Goal: Task Accomplishment & Management: Manage account settings

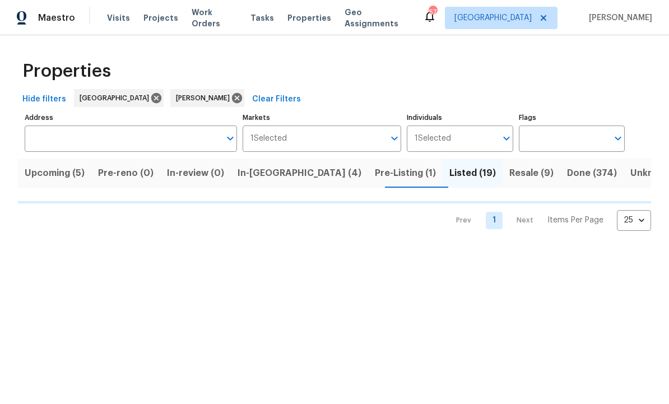
scroll to position [12, 0]
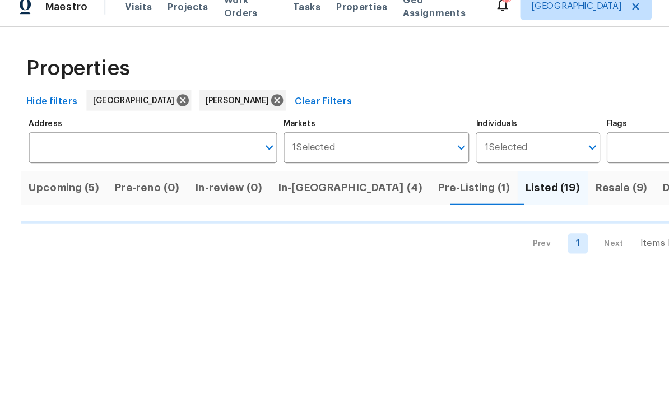
click at [375, 165] on span "Pre-Listing (1)" at bounding box center [405, 173] width 61 height 16
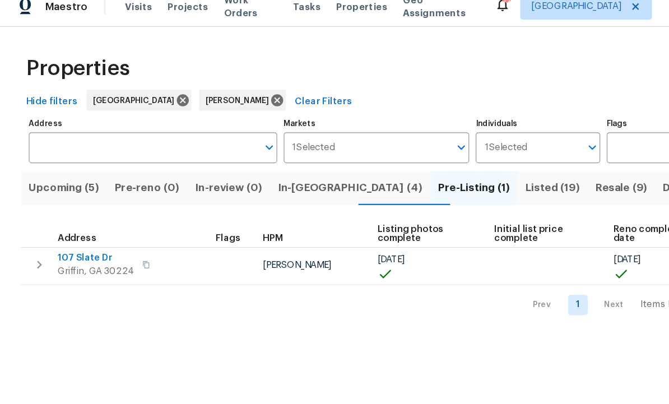
click at [449, 165] on span "Listed (19)" at bounding box center [472, 173] width 47 height 16
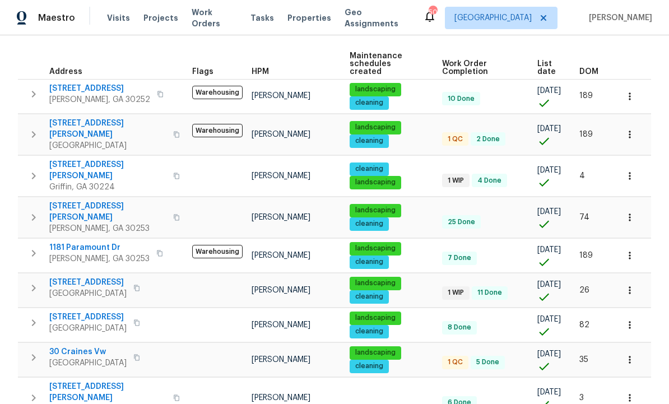
scroll to position [140, 0]
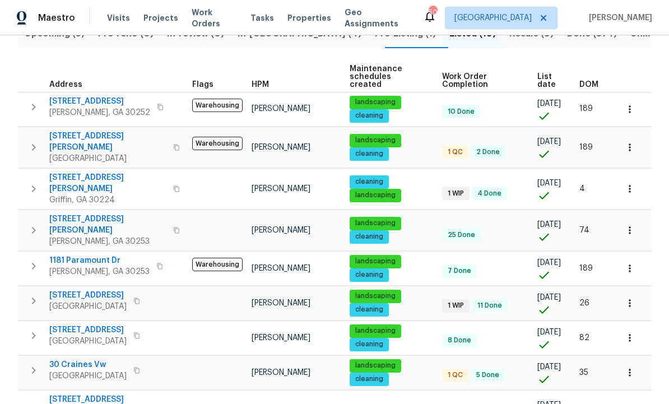
click at [82, 131] on span "7644 Watson Cir" at bounding box center [107, 142] width 117 height 22
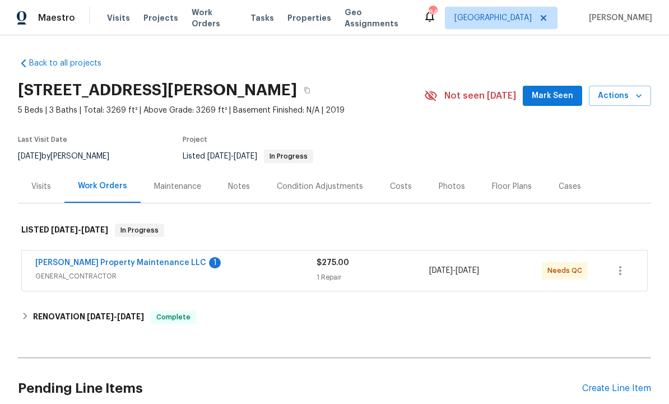
click at [117, 263] on link "[PERSON_NAME] Property Maintenance LLC" at bounding box center [120, 263] width 171 height 8
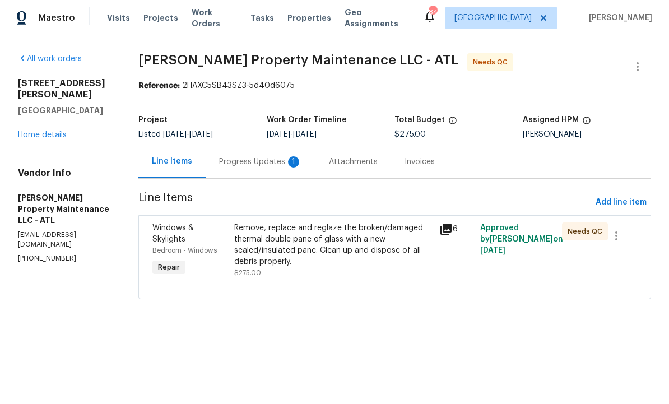
click at [347, 245] on div "Remove, replace and reglaze the broken/damaged thermal double pane of glass wit…" at bounding box center [333, 244] width 198 height 45
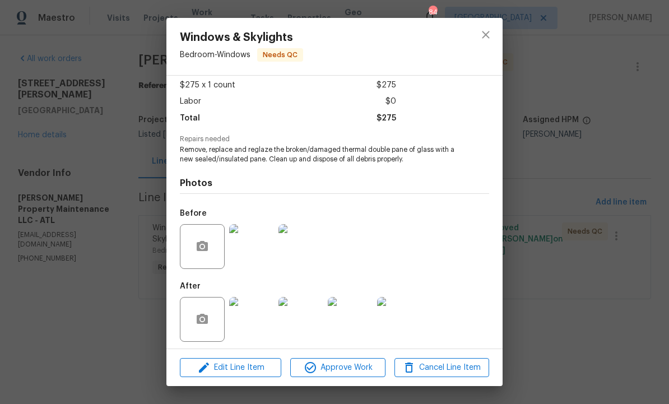
scroll to position [68, 0]
click at [254, 316] on img at bounding box center [251, 320] width 45 height 45
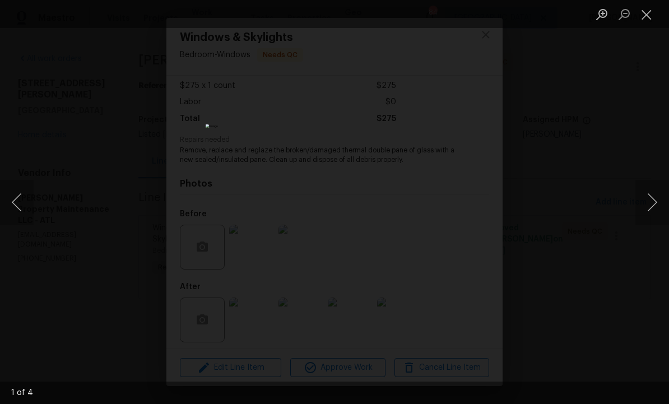
click at [651, 197] on button "Next image" at bounding box center [652, 202] width 34 height 45
click at [654, 205] on button "Next image" at bounding box center [652, 202] width 34 height 45
click at [649, 202] on button "Next image" at bounding box center [652, 202] width 34 height 45
click at [648, 200] on button "Next image" at bounding box center [652, 202] width 34 height 45
click at [648, 201] on button "Next image" at bounding box center [652, 202] width 34 height 45
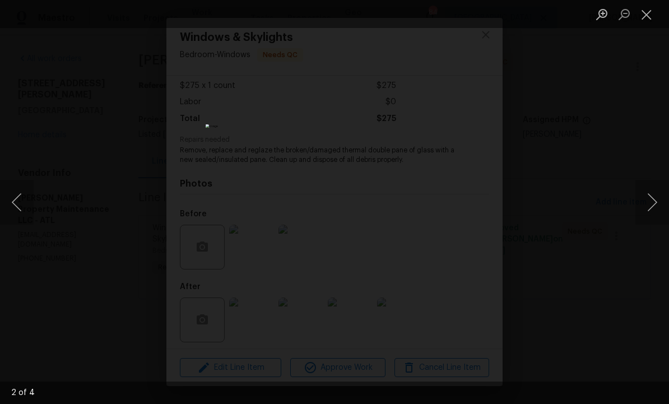
click at [650, 14] on button "Close lightbox" at bounding box center [646, 14] width 22 height 20
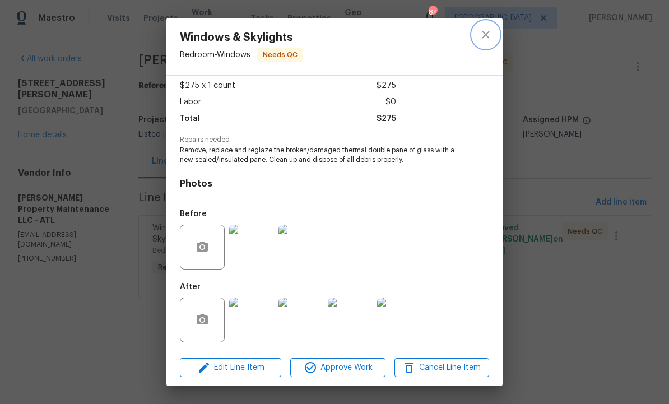
click at [489, 47] on button "close" at bounding box center [485, 34] width 27 height 27
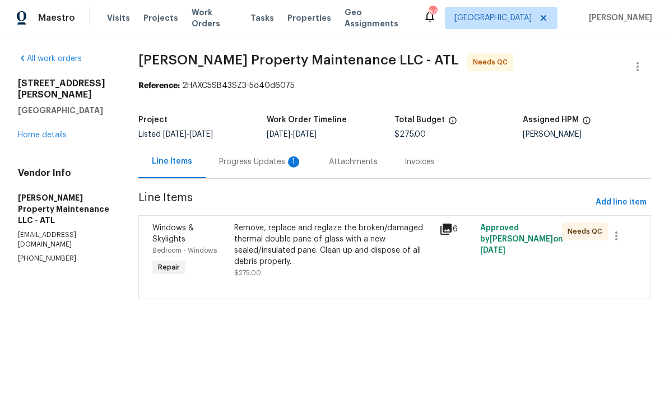
click at [259, 159] on div "Progress Updates 1" at bounding box center [260, 161] width 83 height 11
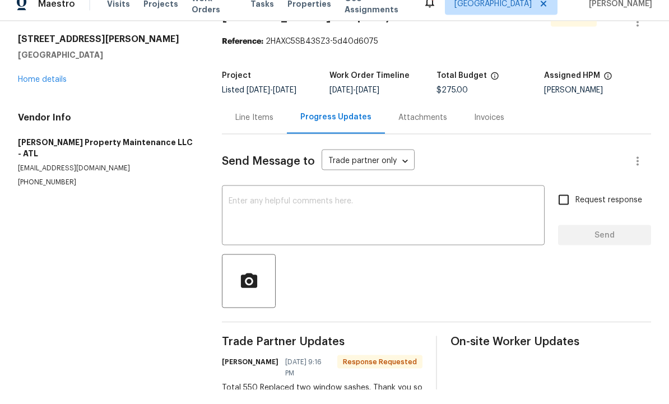
scroll to position [38, 0]
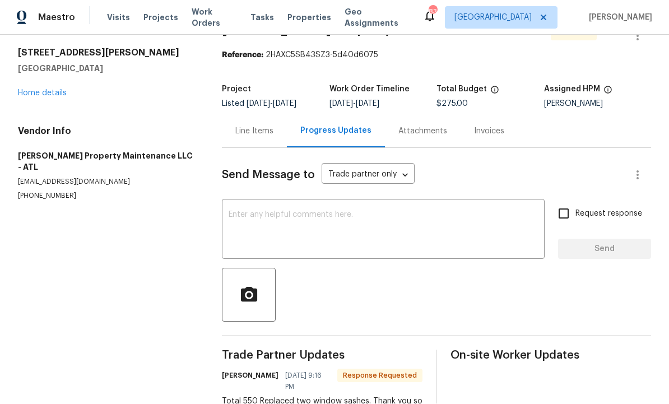
click at [253, 126] on div "Line Items" at bounding box center [254, 131] width 38 height 11
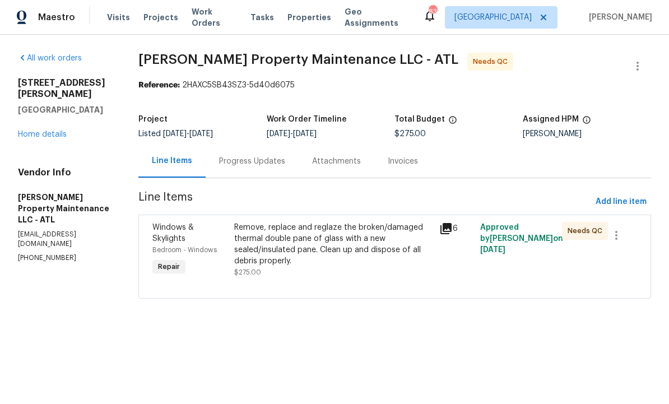
click at [316, 248] on div "Remove, replace and reglaze the broken/damaged thermal double pane of glass wit…" at bounding box center [333, 244] width 198 height 45
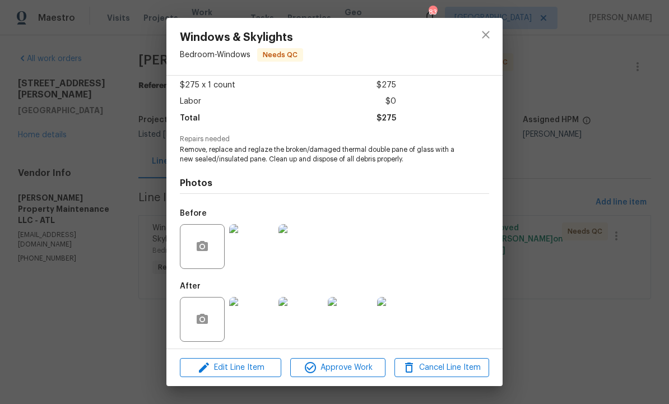
scroll to position [68, 0]
click at [245, 363] on span "Edit Line Item" at bounding box center [230, 368] width 95 height 14
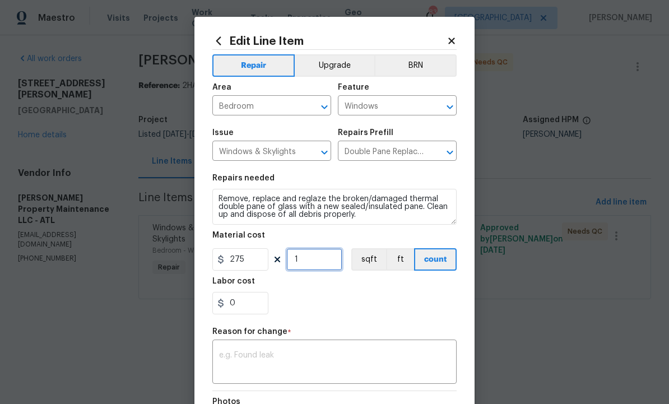
click at [317, 262] on input "1" at bounding box center [314, 259] width 56 height 22
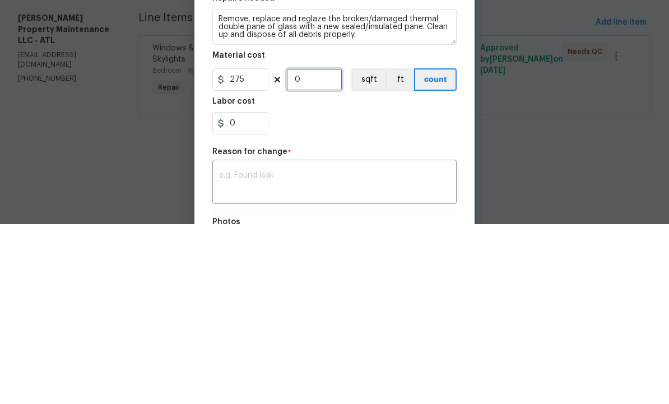
type input "2"
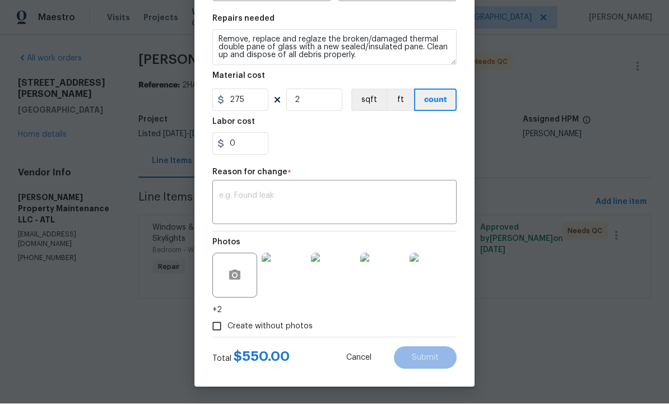
scroll to position [161, 0]
click at [265, 194] on textarea at bounding box center [334, 204] width 231 height 24
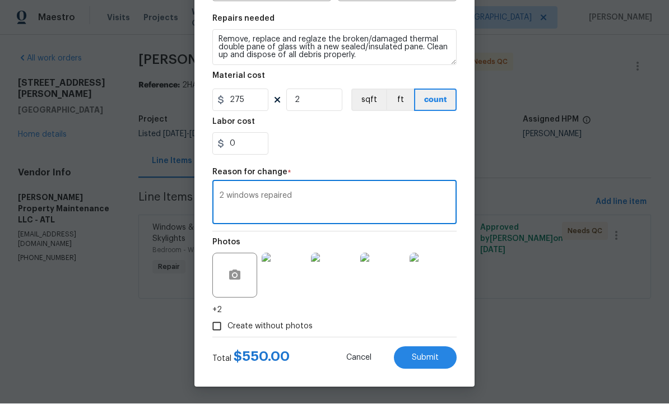
type textarea "2 windows repaired"
click at [419, 354] on span "Submit" at bounding box center [425, 358] width 27 height 8
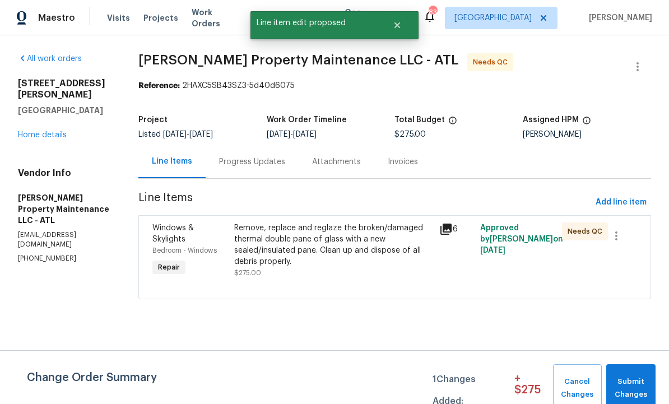
scroll to position [0, 0]
click at [633, 381] on span "Submit Changes" at bounding box center [631, 388] width 38 height 26
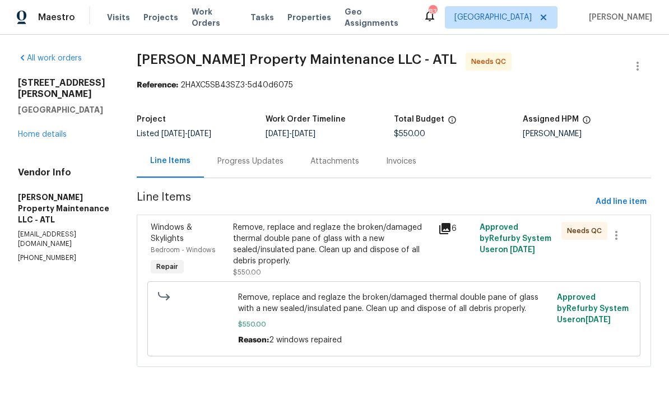
click at [342, 245] on div "Remove, replace and reglaze the broken/damaged thermal double pane of glass wit…" at bounding box center [332, 244] width 199 height 45
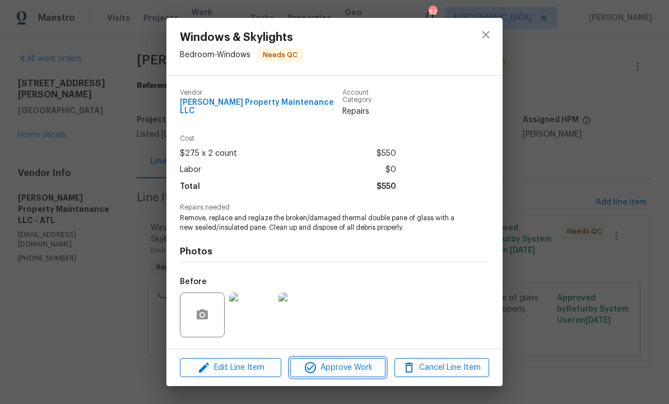
click at [350, 368] on span "Approve Work" at bounding box center [338, 368] width 88 height 14
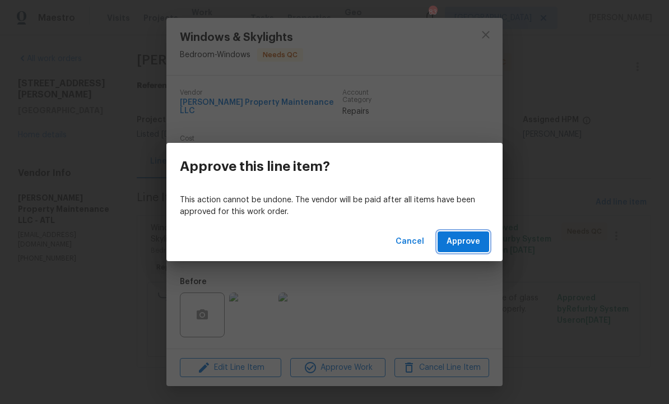
click at [460, 236] on span "Approve" at bounding box center [464, 242] width 34 height 14
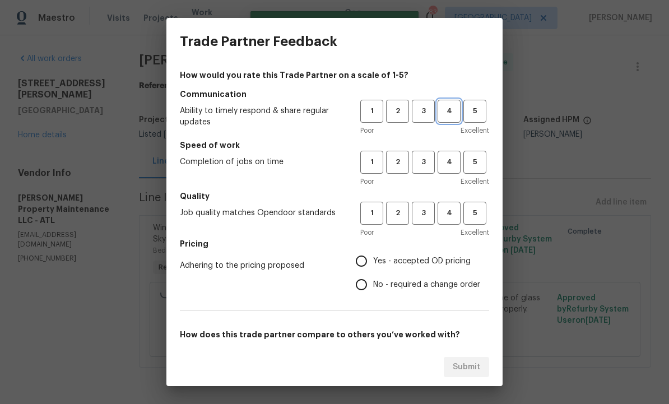
click at [456, 105] on span "4" at bounding box center [449, 111] width 21 height 13
click at [458, 158] on span "4" at bounding box center [449, 162] width 21 height 13
click at [457, 214] on span "4" at bounding box center [449, 213] width 21 height 13
click at [366, 255] on input "Yes - accepted OD pricing" at bounding box center [362, 261] width 24 height 24
radio input "true"
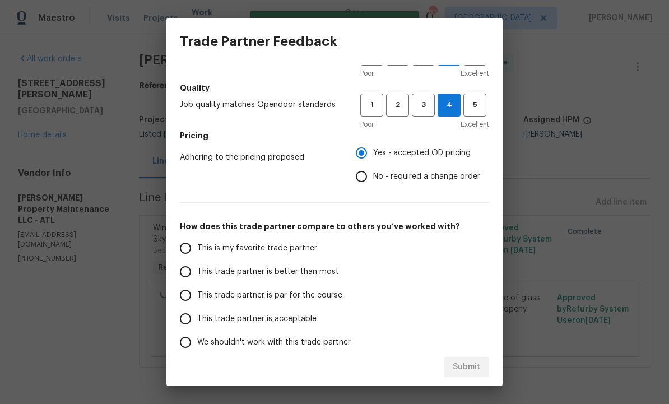
scroll to position [108, 0]
click at [183, 267] on input "This trade partner is better than most" at bounding box center [186, 272] width 24 height 24
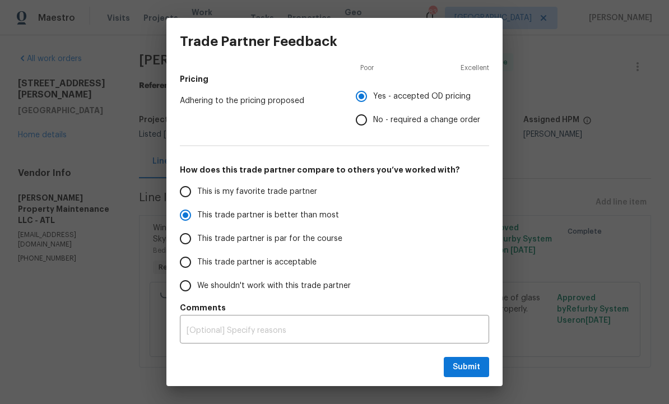
scroll to position [165, 0]
click at [471, 371] on span "Submit" at bounding box center [466, 367] width 27 height 14
radio input "true"
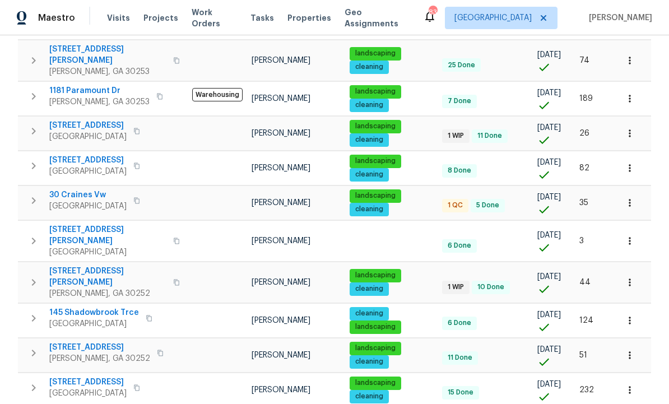
scroll to position [310, 0]
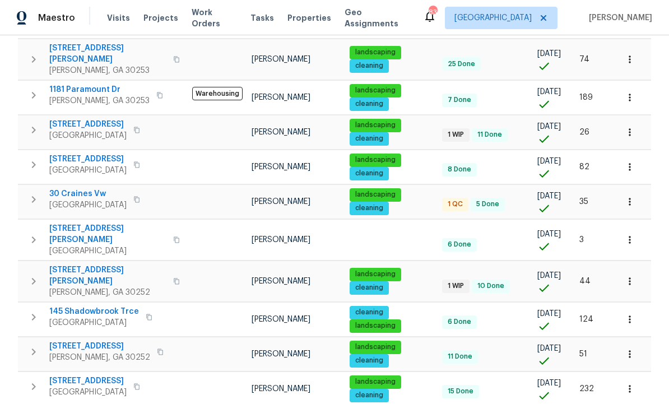
click at [80, 188] on span "30 Craines Vw" at bounding box center [87, 193] width 77 height 11
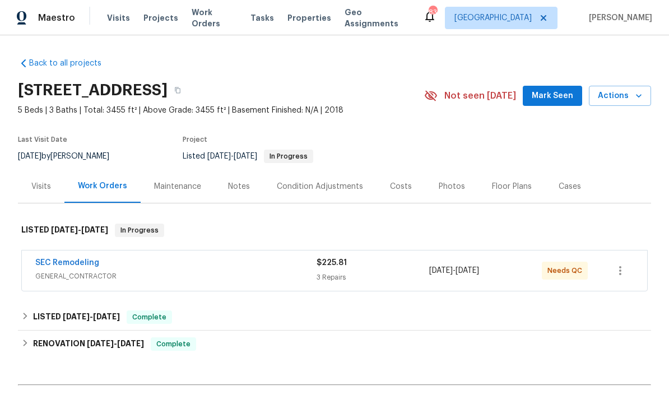
click at [556, 91] on span "Mark Seen" at bounding box center [552, 96] width 41 height 14
click at [73, 261] on link "SEC Remodeling" at bounding box center [67, 263] width 64 height 8
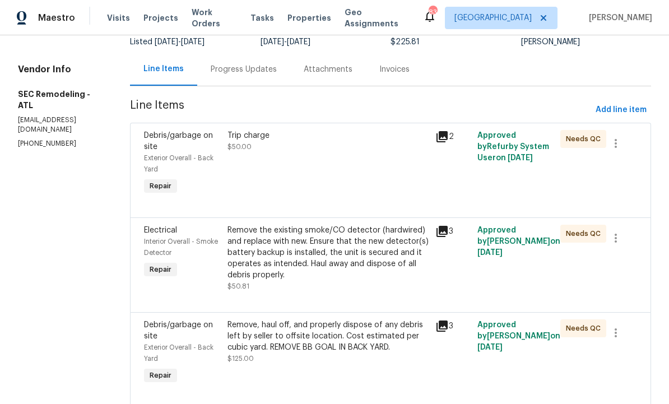
scroll to position [33, 0]
click at [254, 151] on div "Trip charge $50.00" at bounding box center [328, 164] width 208 height 74
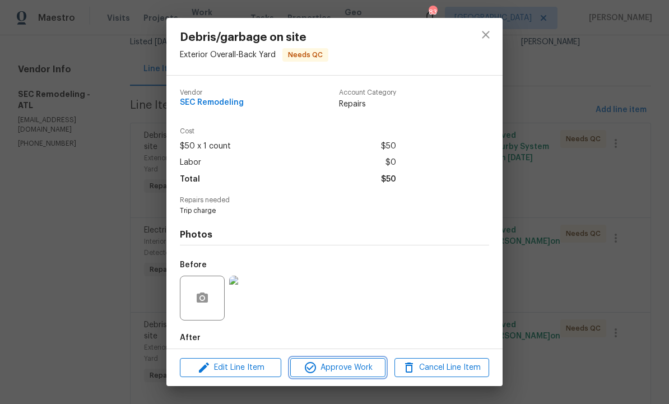
click at [335, 366] on span "Approve Work" at bounding box center [338, 368] width 88 height 14
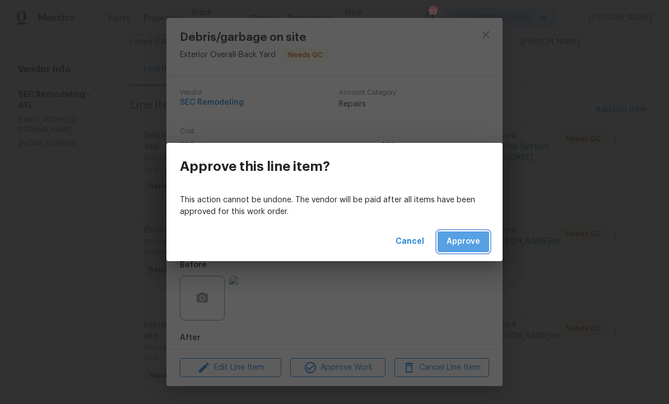
click at [462, 239] on span "Approve" at bounding box center [464, 242] width 34 height 14
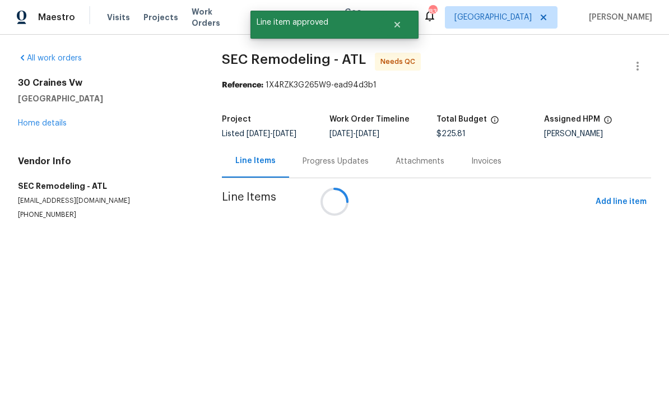
scroll to position [1, 0]
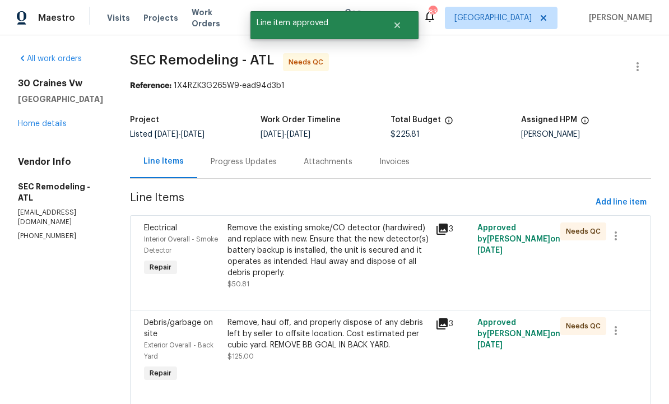
click at [285, 247] on div "Remove the existing smoke/CO detector (hardwired) and replace with new. Ensure …" at bounding box center [328, 250] width 202 height 56
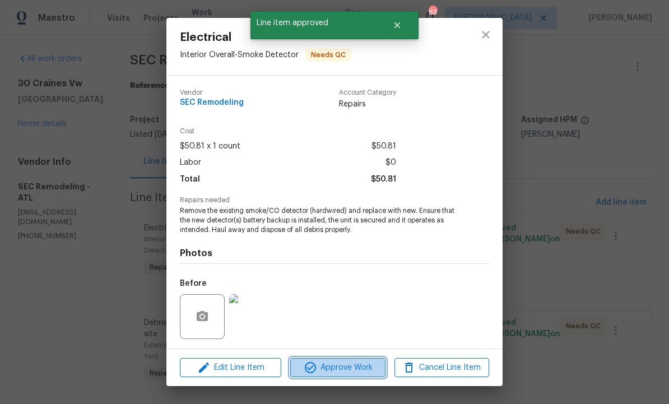
click at [327, 362] on span "Approve Work" at bounding box center [338, 368] width 88 height 14
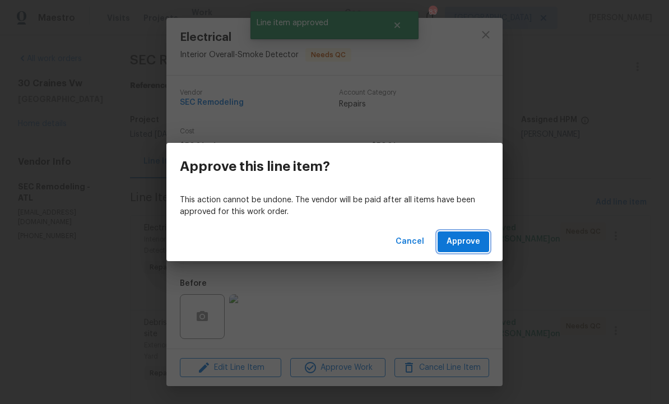
click at [456, 236] on span "Approve" at bounding box center [464, 242] width 34 height 14
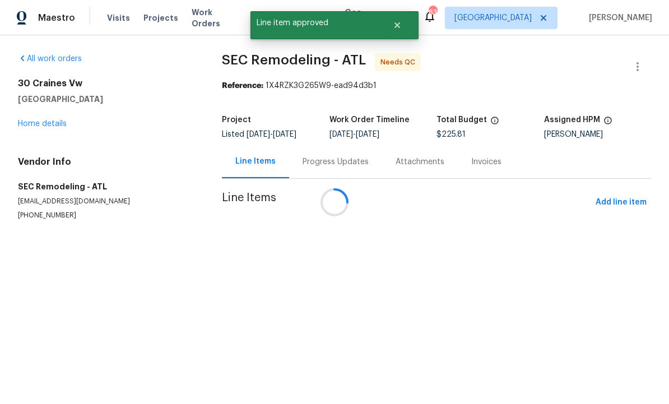
scroll to position [0, 0]
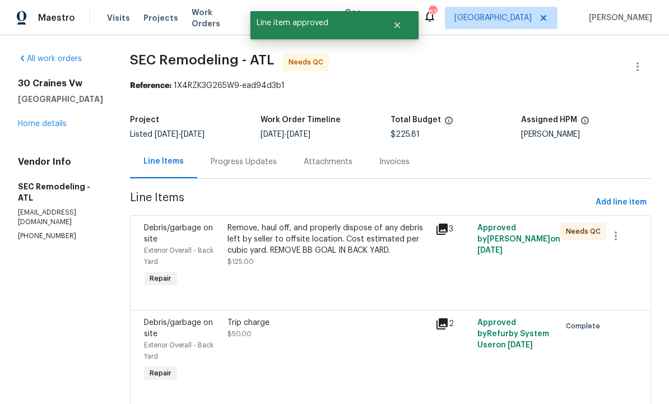
click at [278, 261] on div "Remove, haul off, and properly dispose of any debris left by seller to offsite …" at bounding box center [328, 244] width 202 height 45
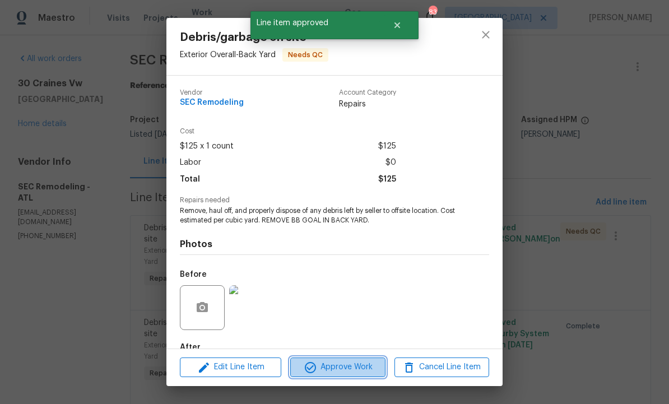
click at [329, 366] on span "Approve Work" at bounding box center [338, 367] width 88 height 14
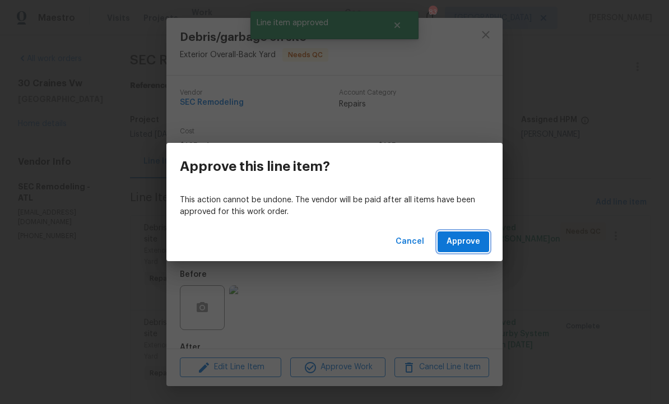
click at [461, 241] on span "Approve" at bounding box center [464, 242] width 34 height 14
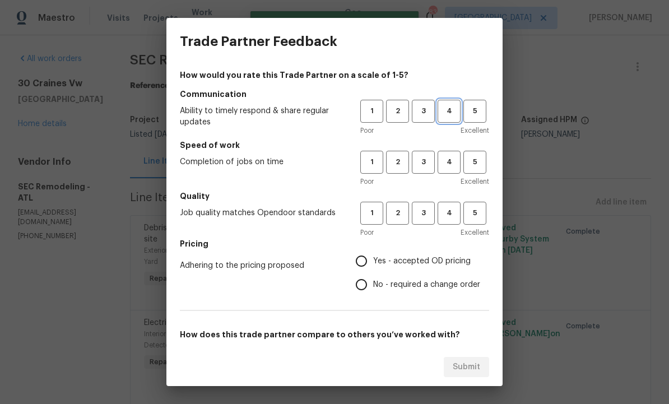
click at [448, 112] on span "4" at bounding box center [449, 111] width 21 height 13
click at [448, 161] on span "4" at bounding box center [449, 162] width 21 height 13
click at [447, 215] on span "4" at bounding box center [449, 213] width 21 height 13
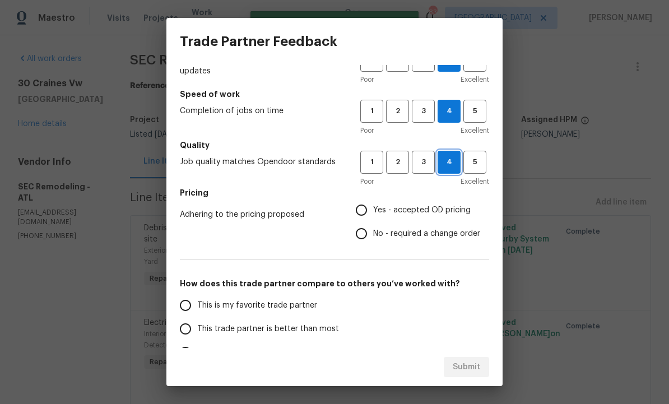
scroll to position [52, 0]
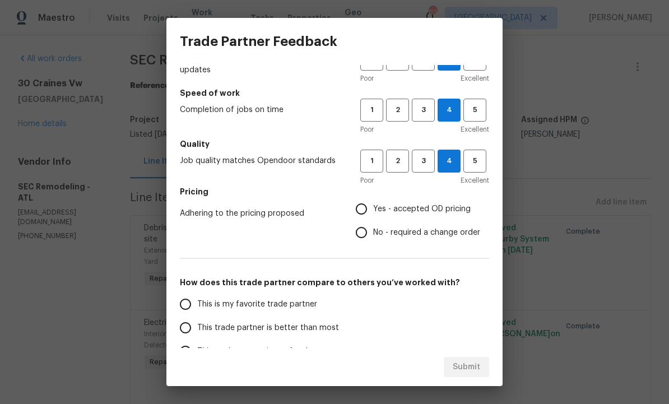
click at [360, 211] on input "Yes - accepted OD pricing" at bounding box center [362, 209] width 24 height 24
radio input "true"
click at [184, 331] on input "This trade partner is better than most" at bounding box center [186, 328] width 24 height 24
click at [467, 364] on span "Submit" at bounding box center [466, 367] width 27 height 14
radio input "true"
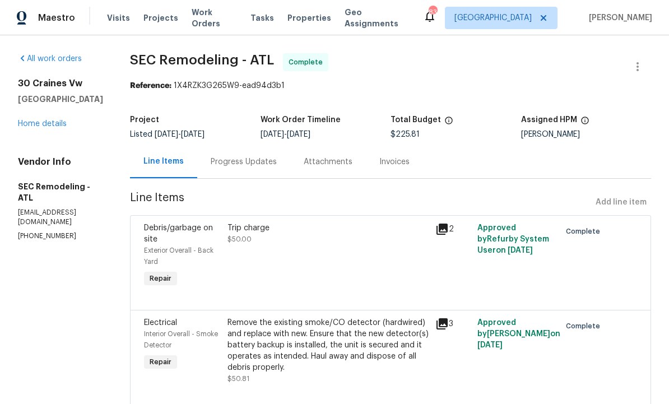
radio input "false"
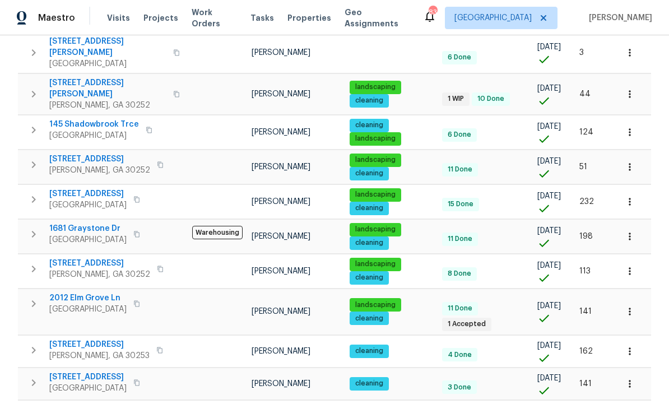
scroll to position [497, 0]
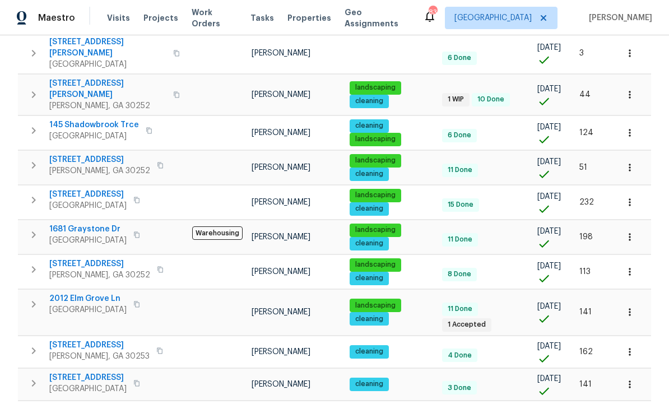
click at [100, 293] on span "2012 Elm Grove Ln" at bounding box center [87, 298] width 77 height 11
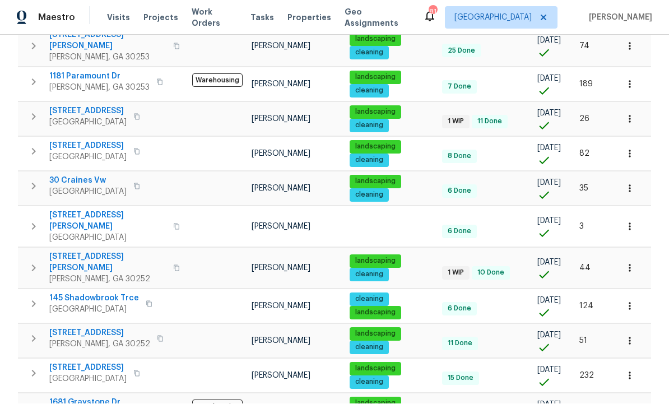
scroll to position [315, 0]
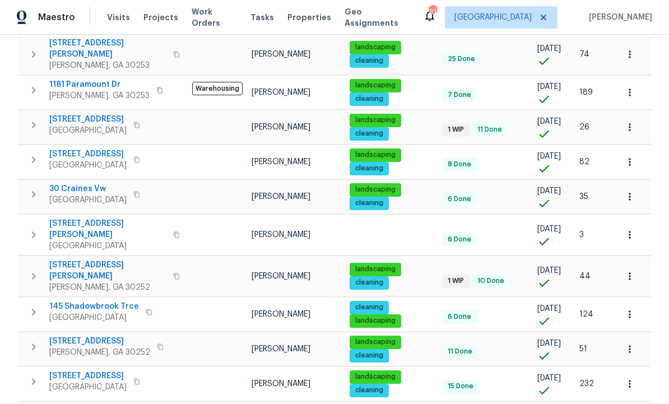
click at [81, 114] on span "[STREET_ADDRESS]" at bounding box center [87, 119] width 77 height 11
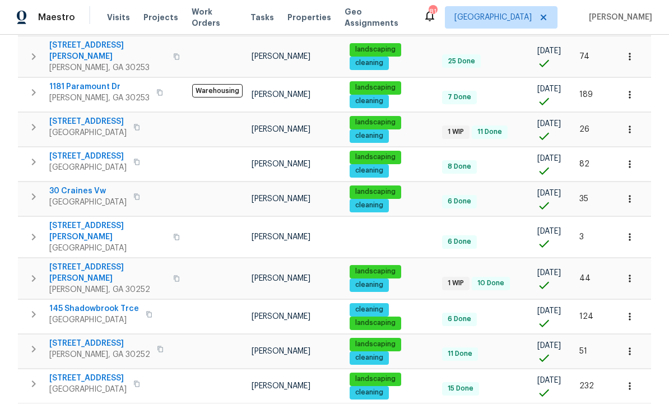
scroll to position [313, 0]
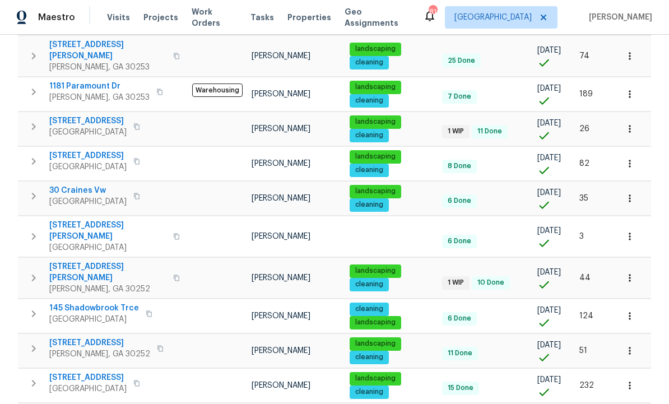
click at [89, 262] on span "[STREET_ADDRESS][PERSON_NAME]" at bounding box center [107, 273] width 117 height 22
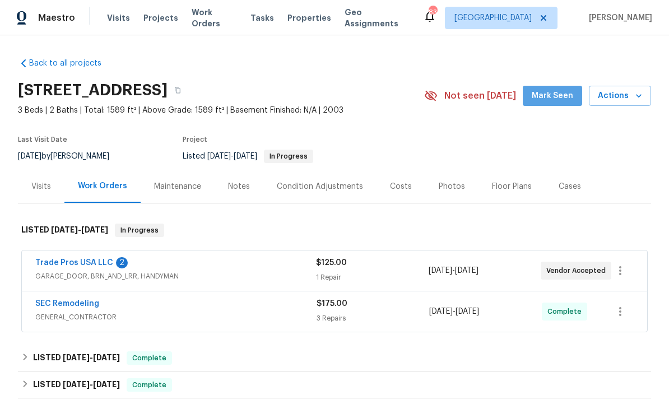
click at [559, 103] on button "Mark Seen" at bounding box center [552, 96] width 59 height 21
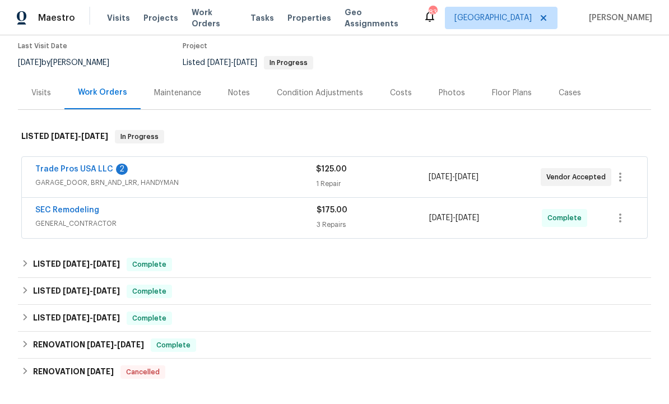
scroll to position [101, 0]
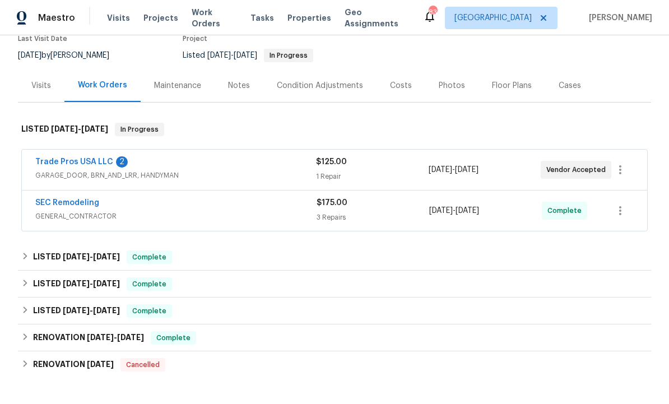
click at [101, 163] on link "Trade Pros USA LLC" at bounding box center [74, 162] width 78 height 8
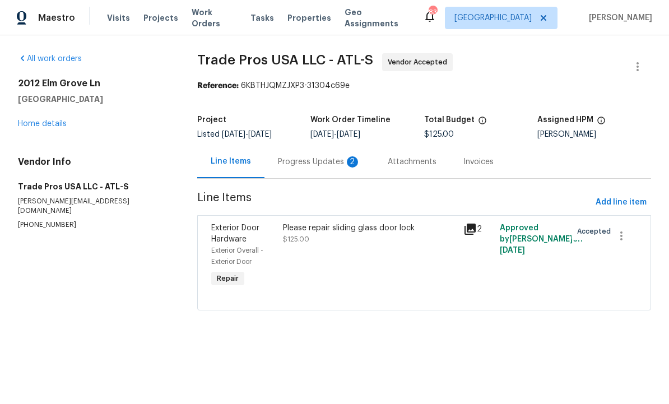
click at [312, 165] on div "Progress Updates 2" at bounding box center [319, 161] width 83 height 11
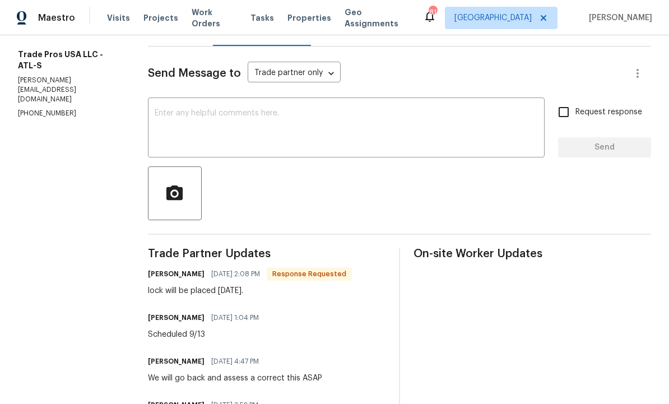
scroll to position [130, 0]
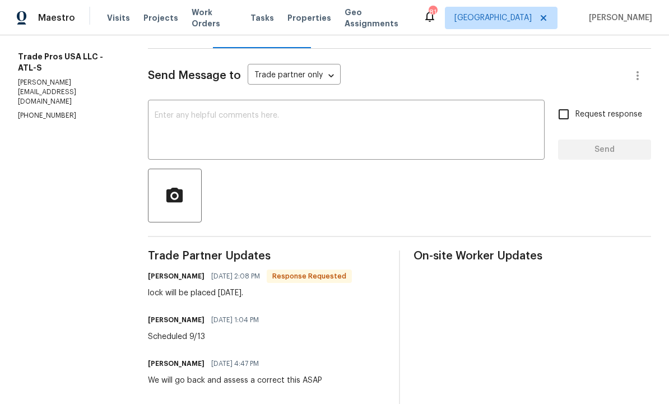
click at [302, 136] on textarea at bounding box center [346, 131] width 383 height 39
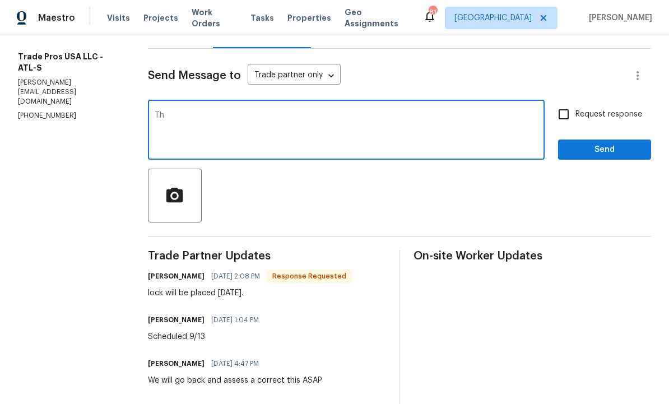
type textarea "T"
type textarea "Is this complete?"
click at [560, 116] on input "Request response" at bounding box center [564, 115] width 24 height 24
checkbox input "true"
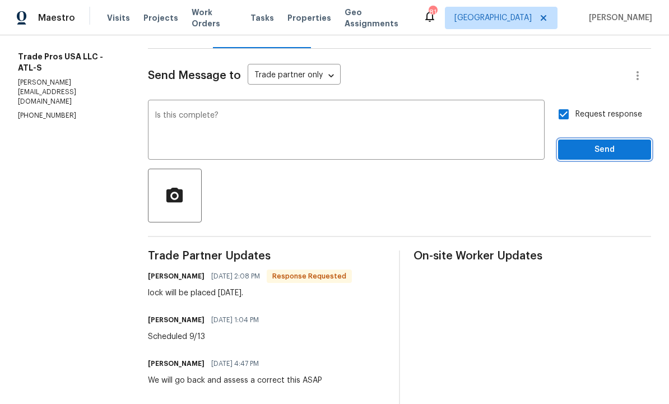
click at [608, 148] on span "Send" at bounding box center [604, 150] width 75 height 14
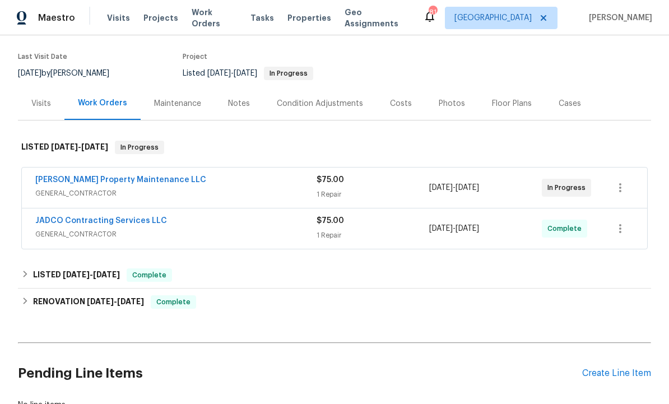
scroll to position [84, 0]
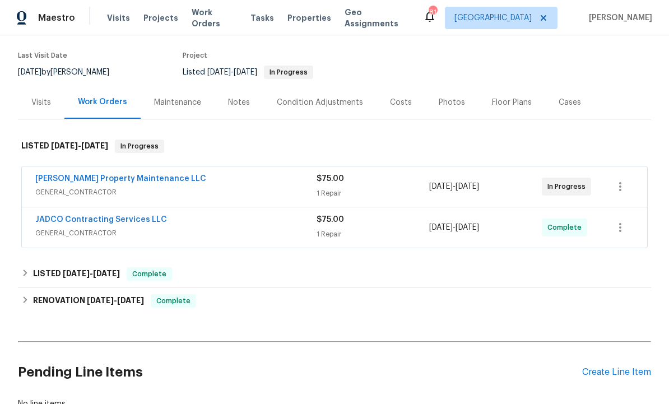
click at [84, 178] on link "[PERSON_NAME] Property Maintenance LLC" at bounding box center [120, 179] width 171 height 8
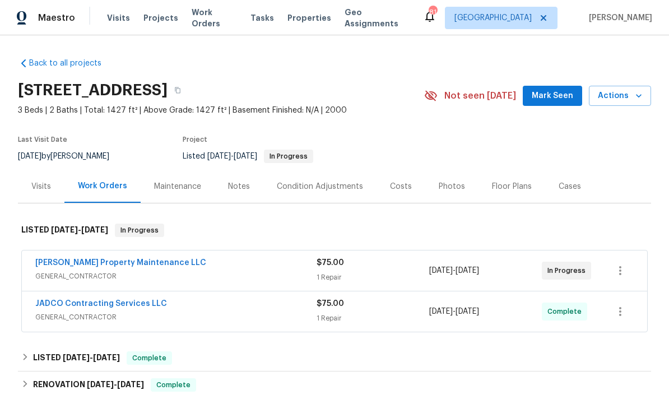
click at [90, 305] on link "JADCO Contracting Services LLC" at bounding box center [101, 304] width 132 height 8
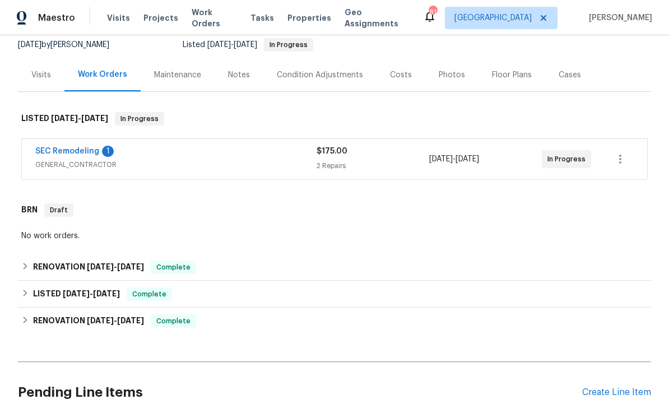
scroll to position [121, 0]
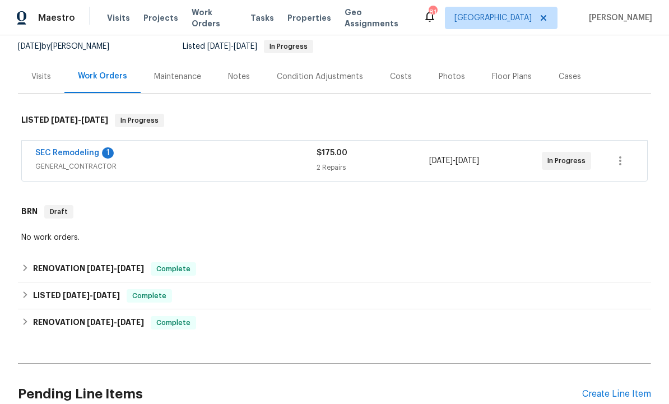
click at [66, 149] on link "SEC Remodeling" at bounding box center [67, 153] width 64 height 8
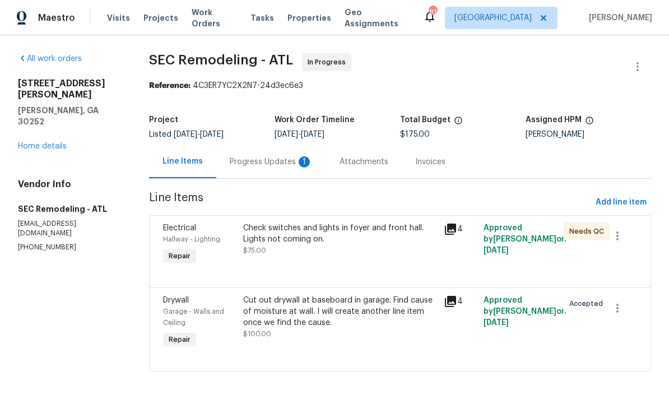
click at [246, 162] on div "Progress Updates 1" at bounding box center [271, 161] width 83 height 11
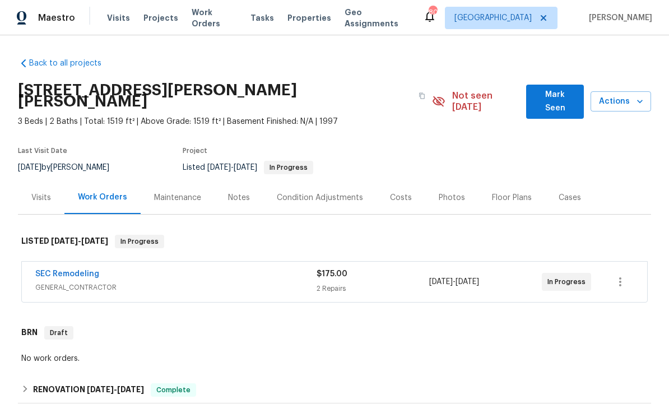
click at [556, 91] on span "Mark Seen" at bounding box center [555, 101] width 40 height 27
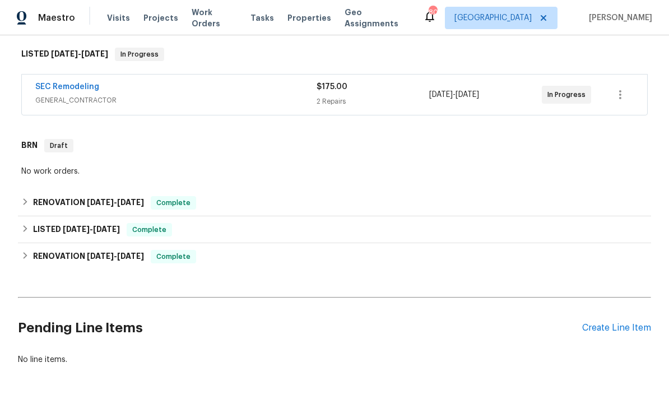
scroll to position [175, 0]
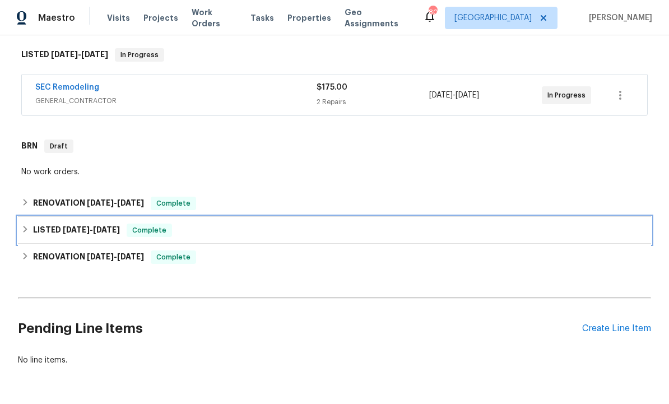
click at [104, 227] on span "[DATE]" at bounding box center [106, 230] width 27 height 8
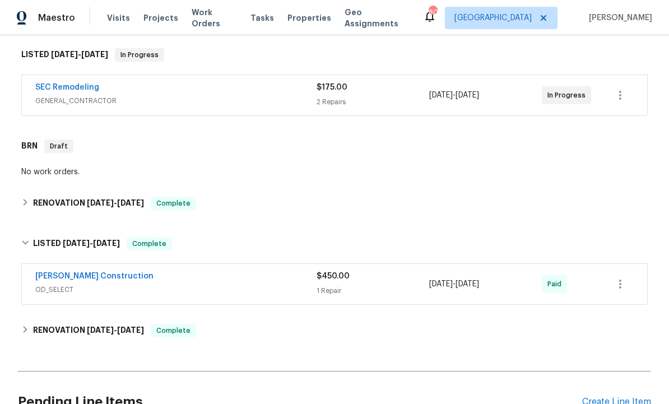
click at [103, 276] on link "[PERSON_NAME] Construction" at bounding box center [94, 276] width 118 height 8
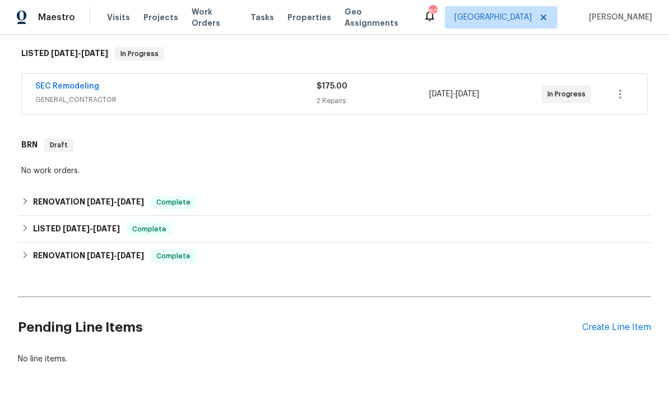
scroll to position [175, 0]
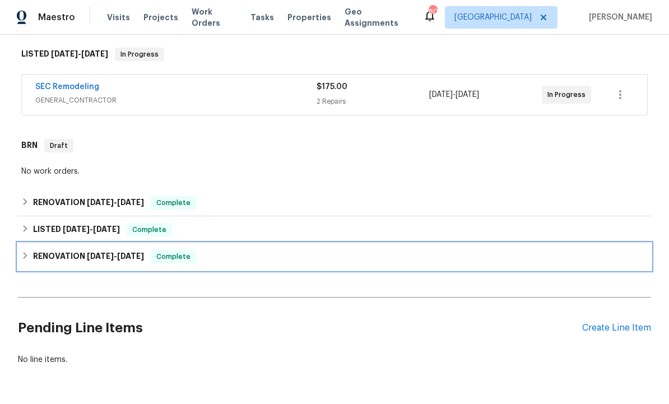
click at [112, 253] on span "[DATE] - [DATE]" at bounding box center [115, 257] width 57 height 8
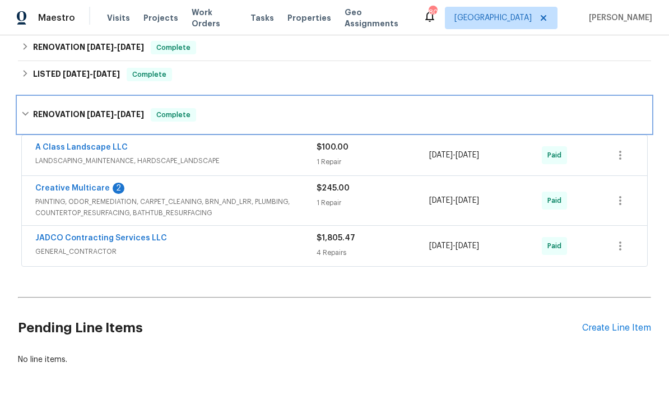
scroll to position [331, 0]
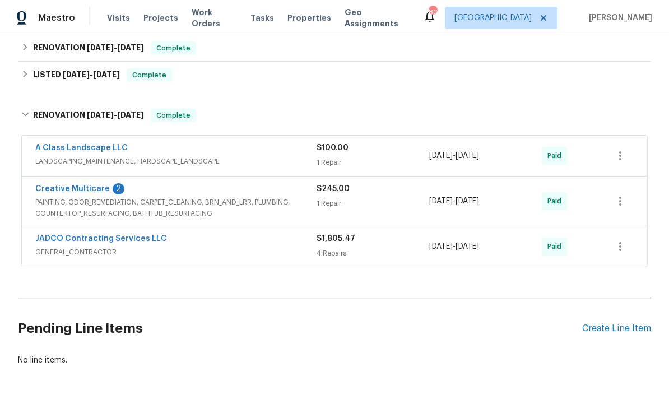
click at [270, 241] on div "A Class Landscape LLC LANDSCAPING_MAINTENANCE, HARDSCAPE_LANDSCAPE $100.00 1 Re…" at bounding box center [334, 201] width 633 height 137
click at [137, 235] on link "JADCO Contracting Services LLC" at bounding box center [101, 239] width 132 height 8
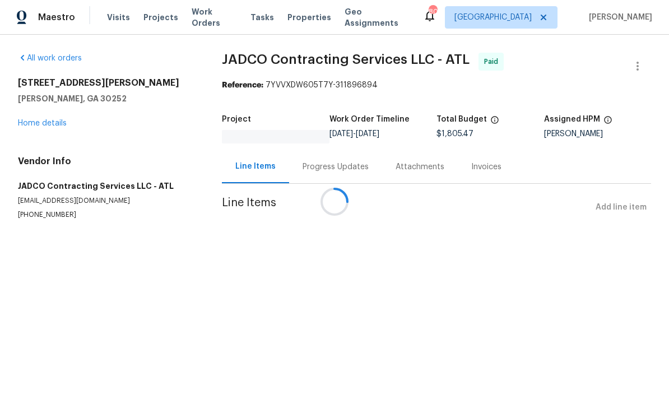
scroll to position [1, 0]
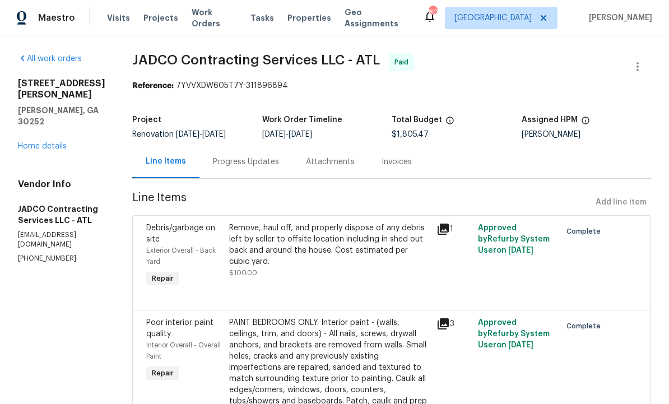
click at [555, 110] on div "Project Renovation [DATE] - [DATE] Work Order Timeline [DATE] - [DATE] Total Bu…" at bounding box center [391, 127] width 519 height 36
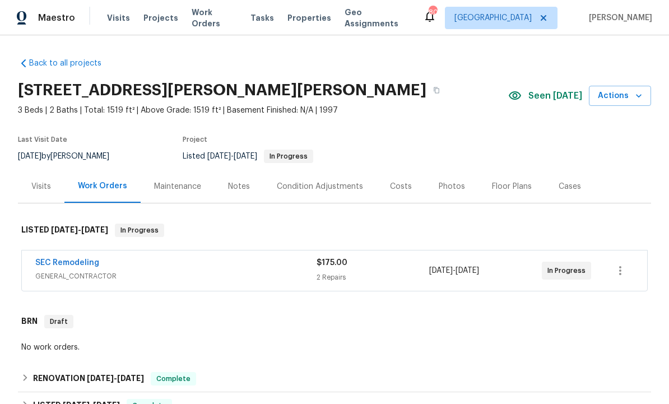
click at [398, 183] on div "Costs" at bounding box center [401, 186] width 22 height 11
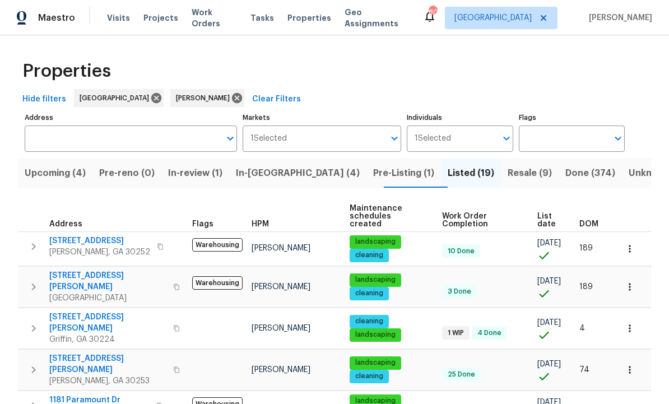
click at [508, 168] on span "Resale (9)" at bounding box center [530, 173] width 44 height 16
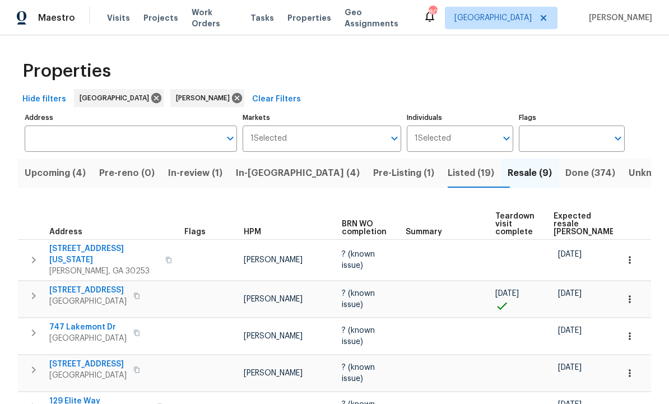
click at [59, 165] on span "Upcoming (4)" at bounding box center [55, 173] width 61 height 16
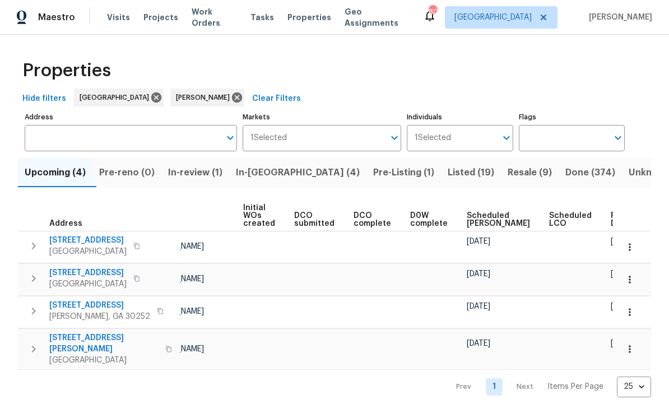
scroll to position [0, 79]
click at [611, 215] on span "Ready Date" at bounding box center [623, 220] width 25 height 16
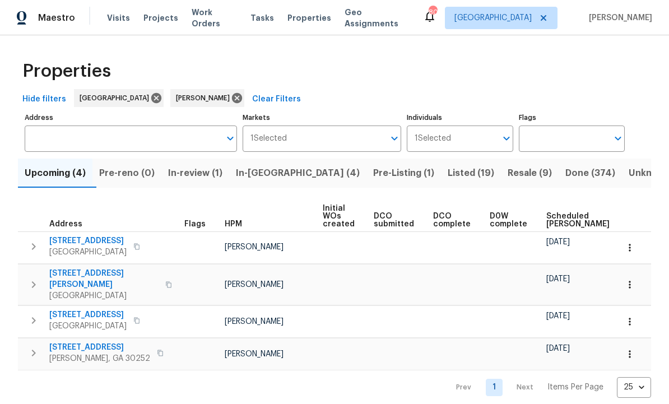
scroll to position [3, 0]
click at [92, 235] on span "70 Mountainside Ln" at bounding box center [87, 240] width 77 height 11
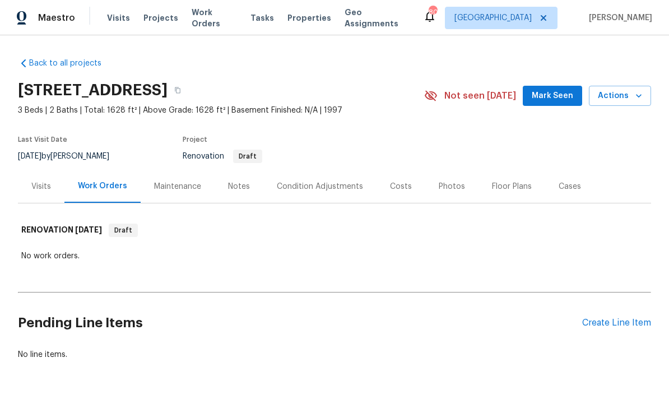
click at [241, 185] on div "Notes" at bounding box center [239, 186] width 22 height 11
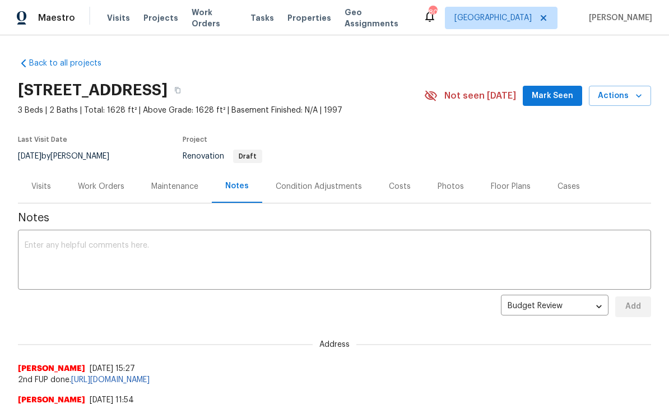
click at [309, 189] on div "Condition Adjustments" at bounding box center [319, 186] width 86 height 11
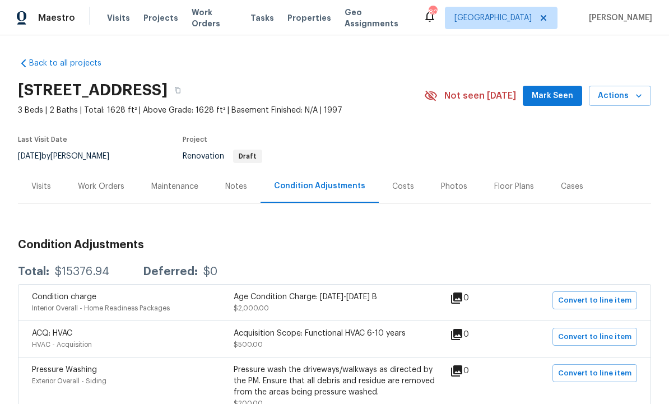
click at [100, 183] on div "Work Orders" at bounding box center [101, 186] width 47 height 11
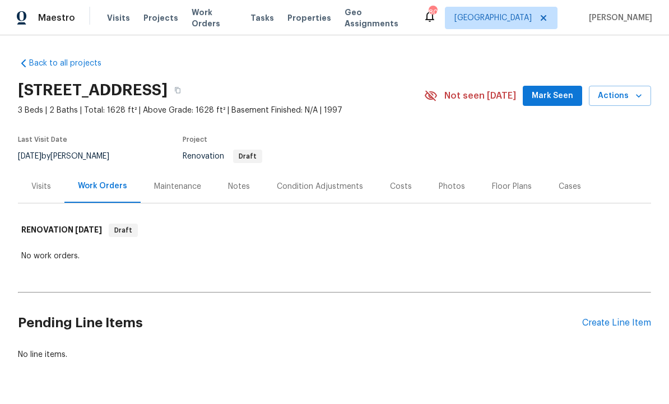
click at [393, 182] on div "Costs" at bounding box center [401, 186] width 22 height 11
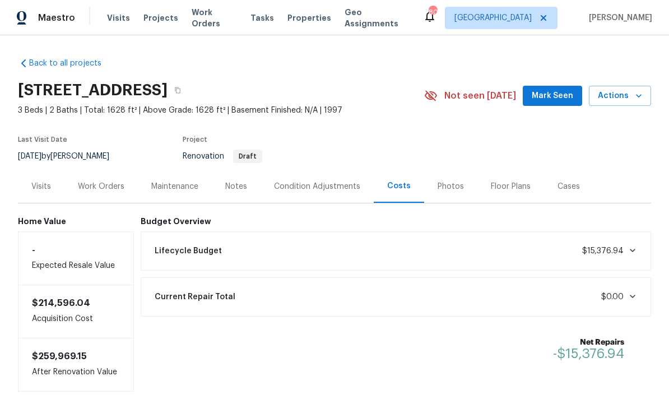
click at [291, 190] on div "Condition Adjustments" at bounding box center [317, 186] width 86 height 11
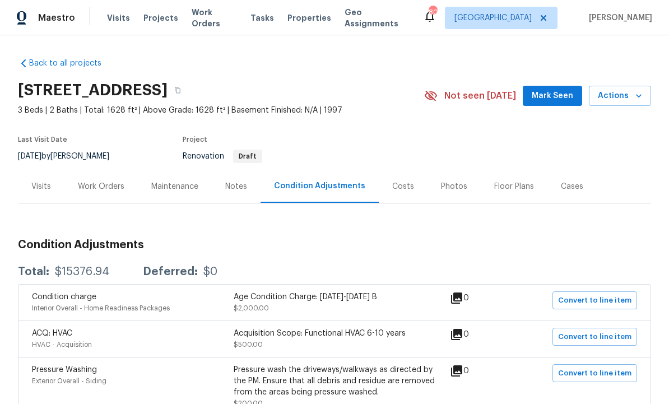
click at [233, 186] on div "Notes" at bounding box center [236, 186] width 22 height 11
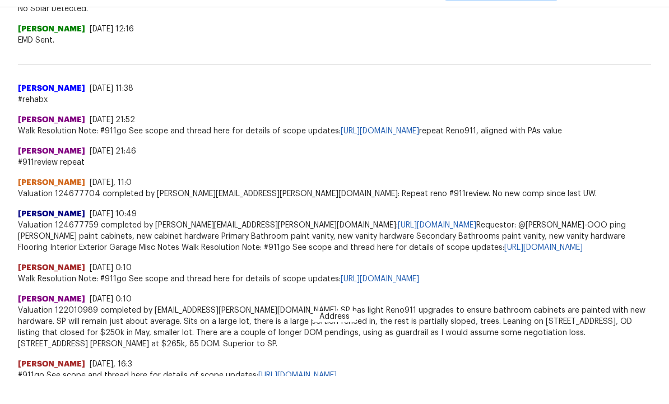
scroll to position [31, 0]
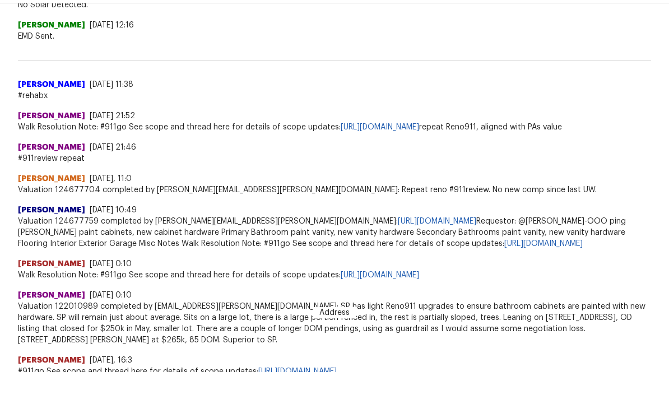
click at [419, 126] on link "https://opendoor.slack.com/archives/C9Q3GRHM4/p1753113662270599" at bounding box center [380, 128] width 78 height 8
